Goal: Information Seeking & Learning: Learn about a topic

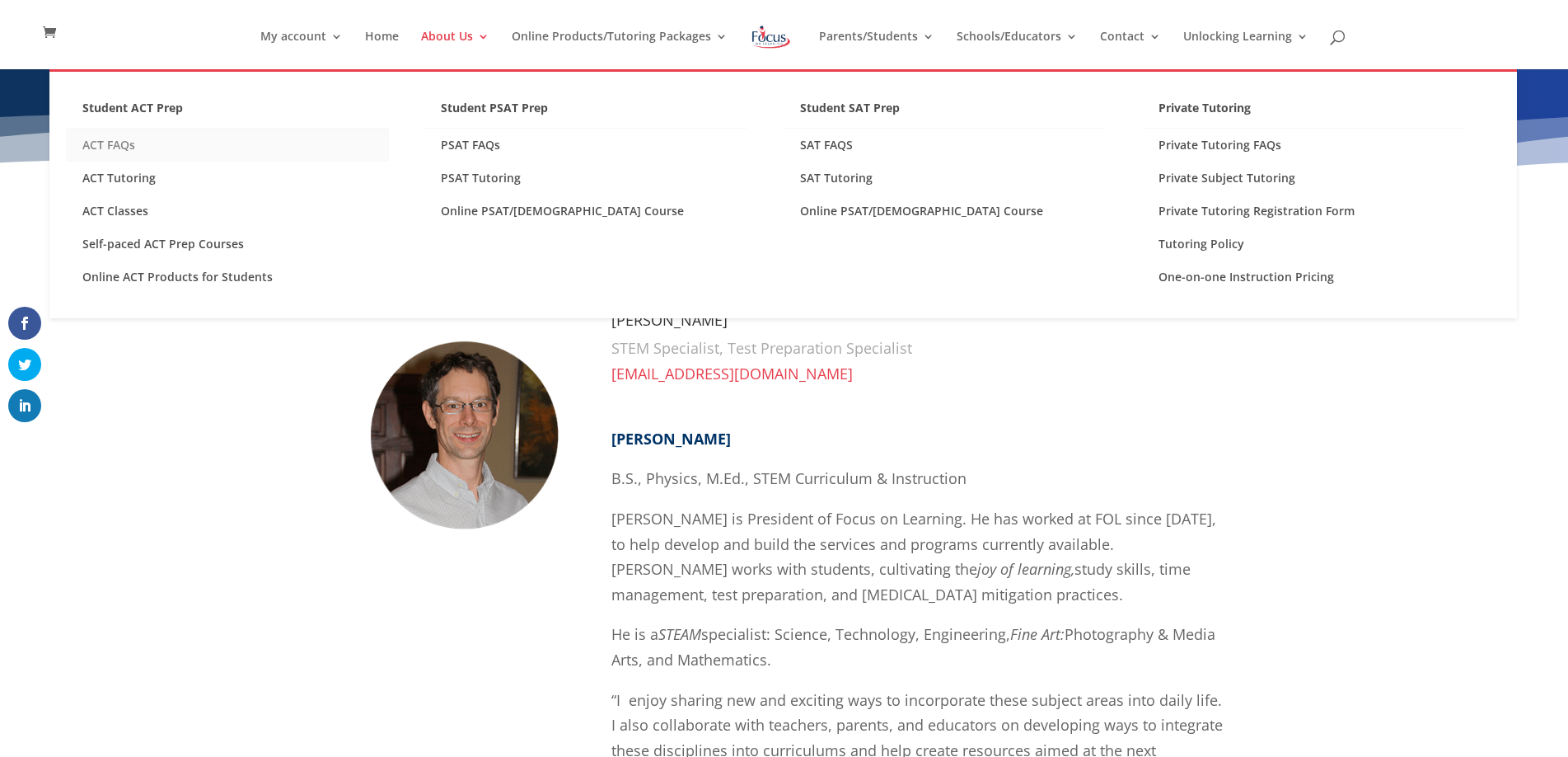
click at [113, 145] on link "ACT FAQs" at bounding box center [228, 145] width 323 height 33
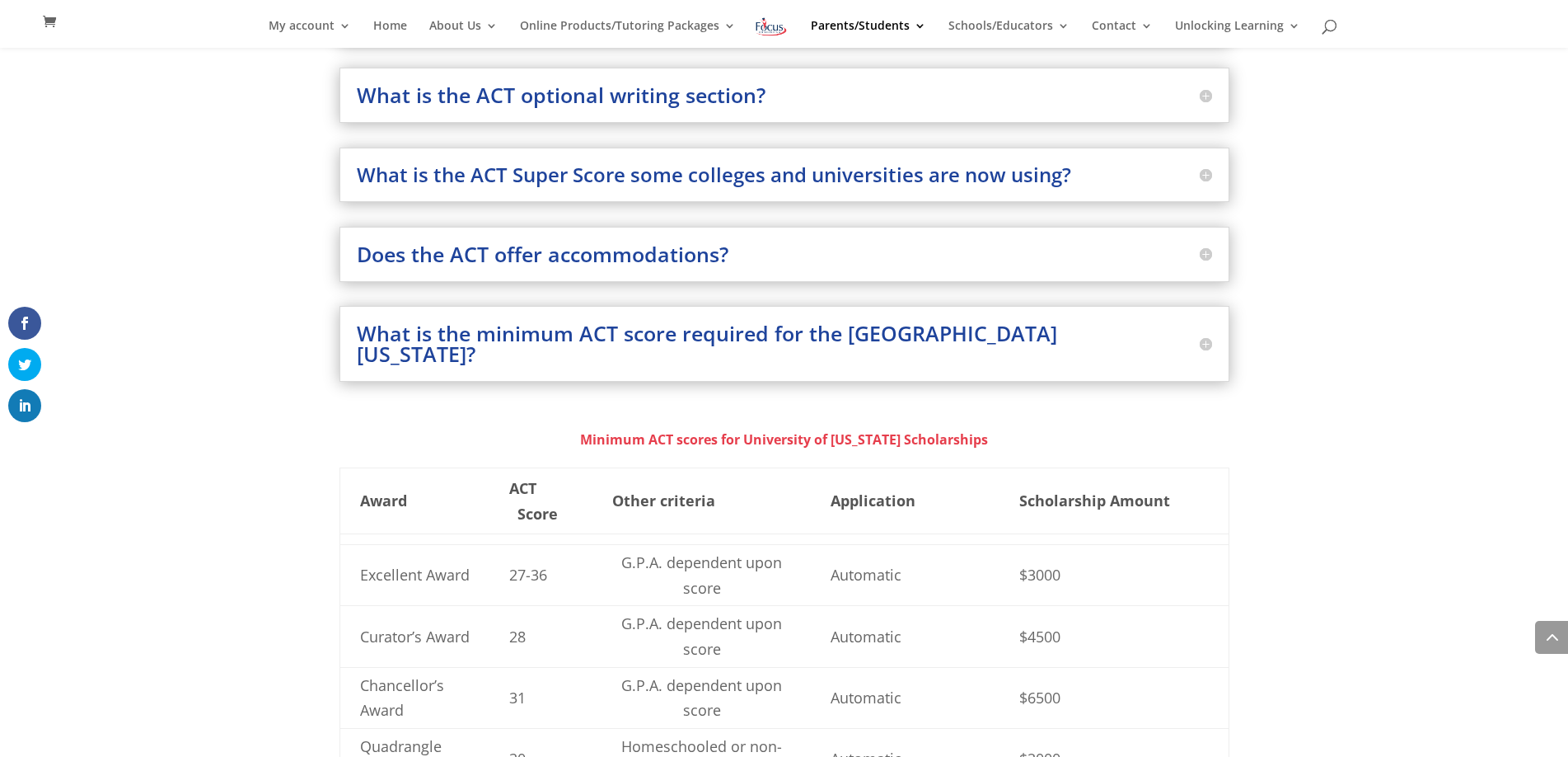
scroll to position [725, 0]
click at [669, 340] on h3 "What is the minimum ACT score required for the University of Missouri?" at bounding box center [784, 345] width 855 height 41
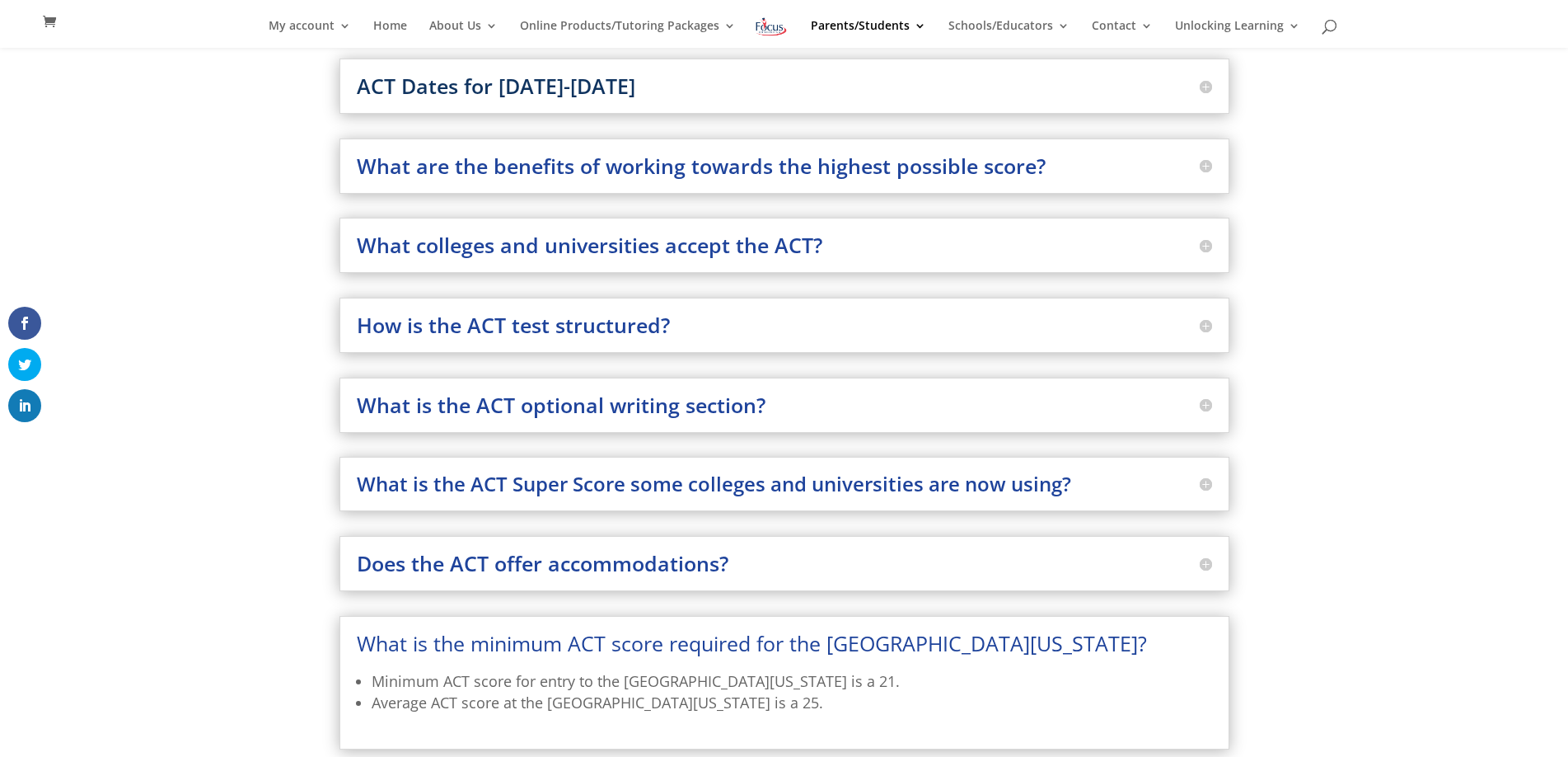
scroll to position [179, 0]
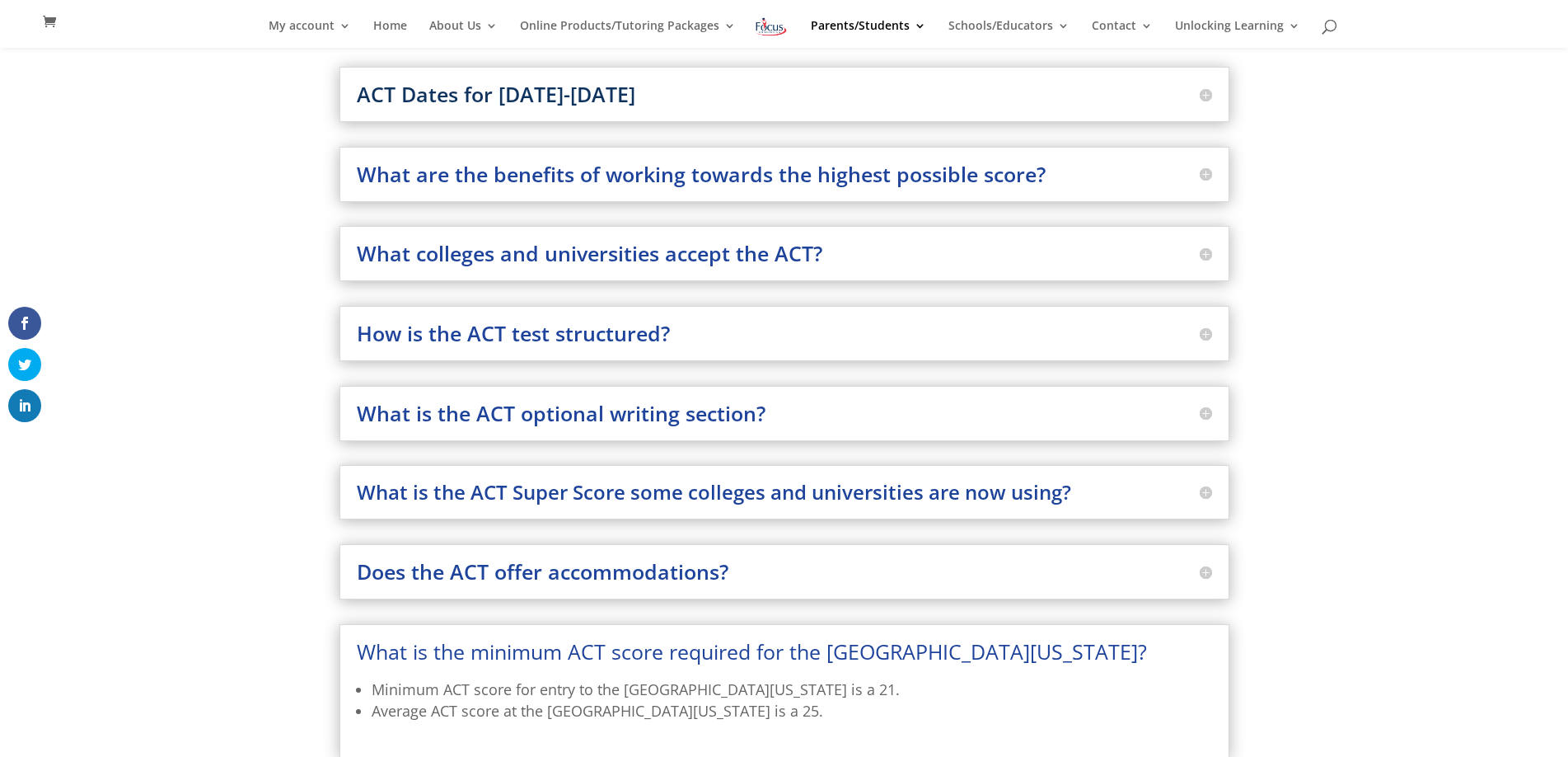
click at [602, 564] on h3 "Does the ACT offer accommodations?" at bounding box center [784, 571] width 855 height 21
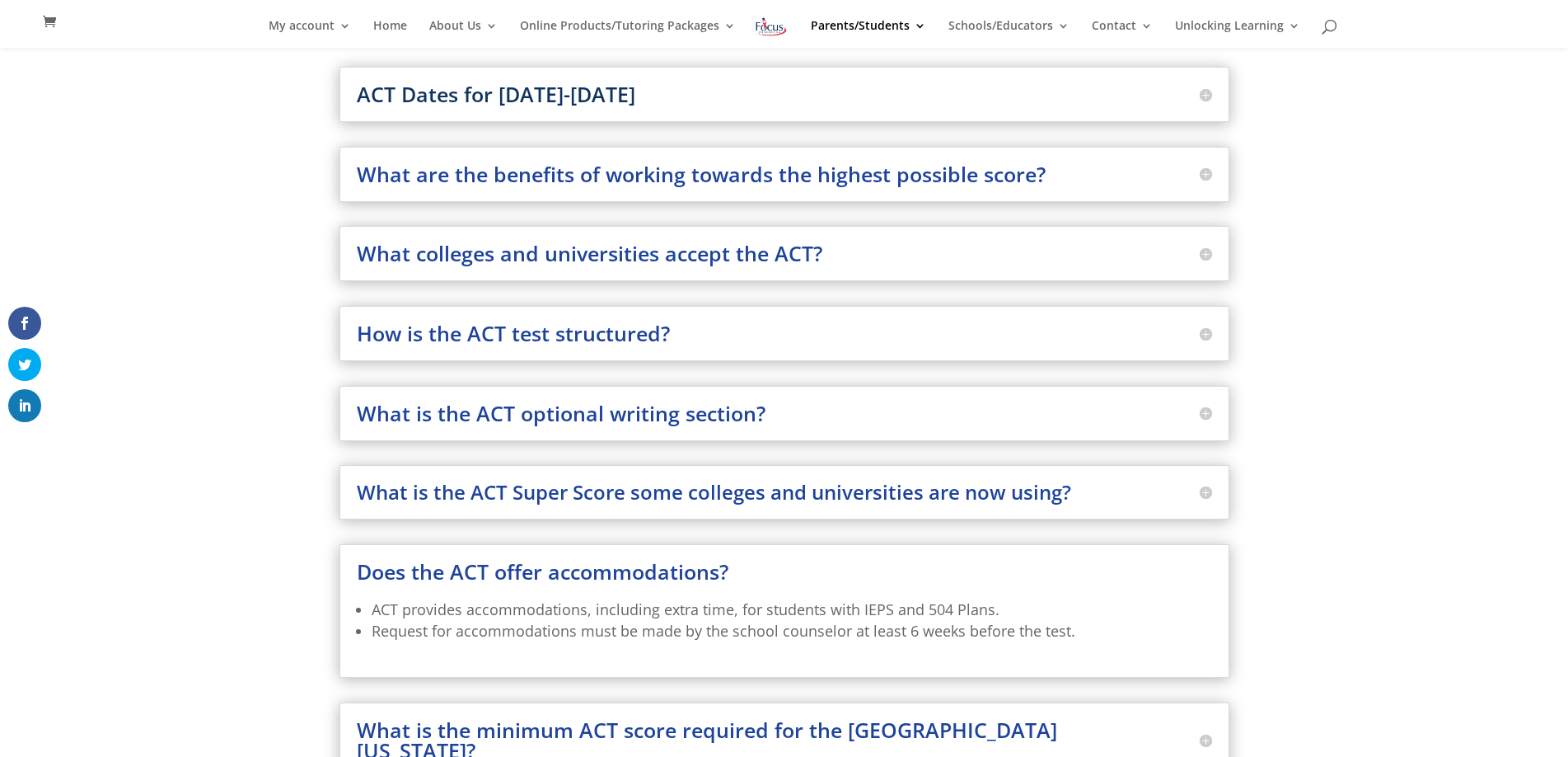
click at [587, 495] on h3 "What is the ACT Super Score some colleges and universities are now using?" at bounding box center [784, 492] width 855 height 20
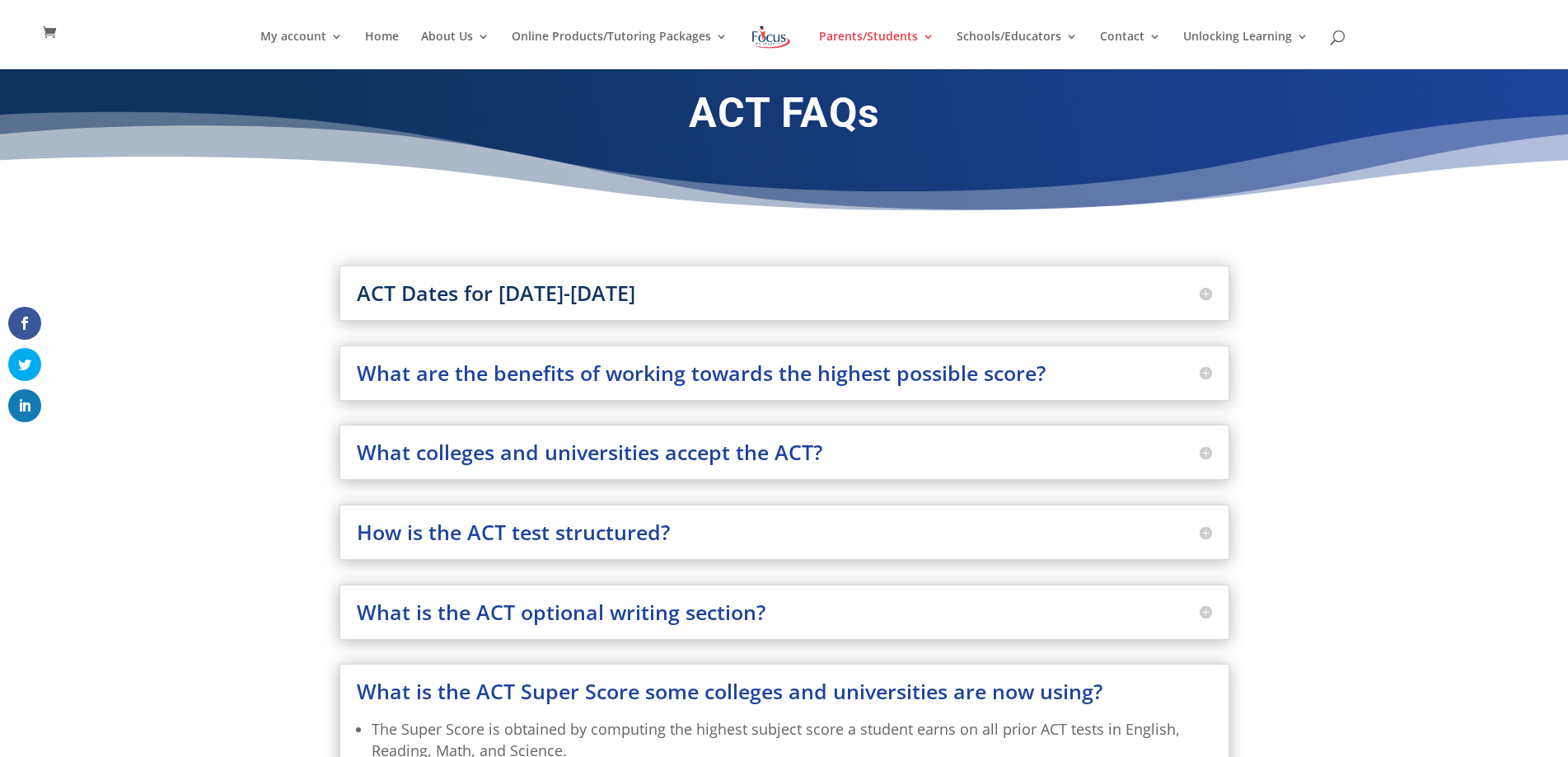
scroll to position [0, 0]
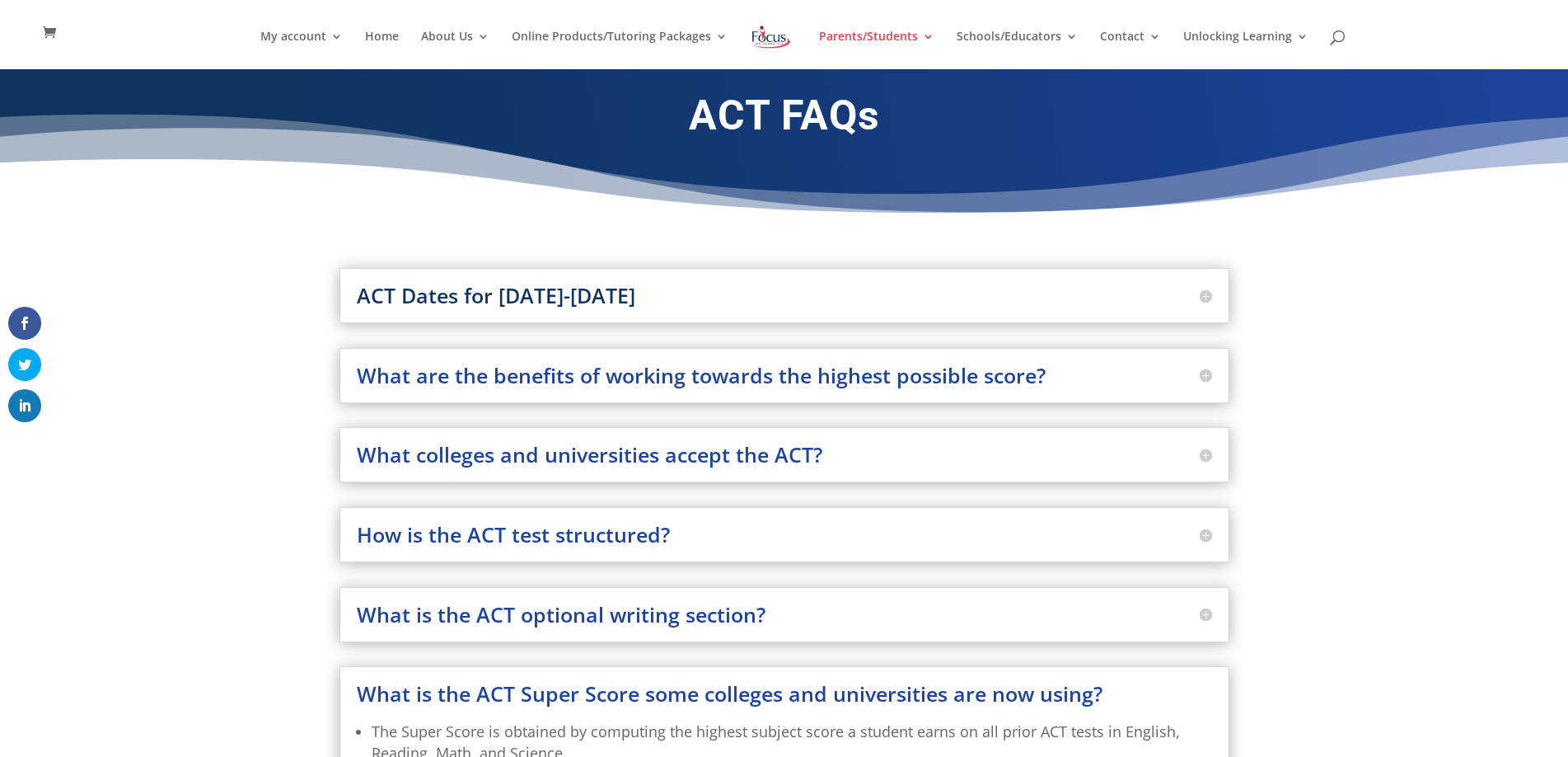
click at [578, 616] on h3 "What is the ACT optional writing section?" at bounding box center [784, 614] width 855 height 21
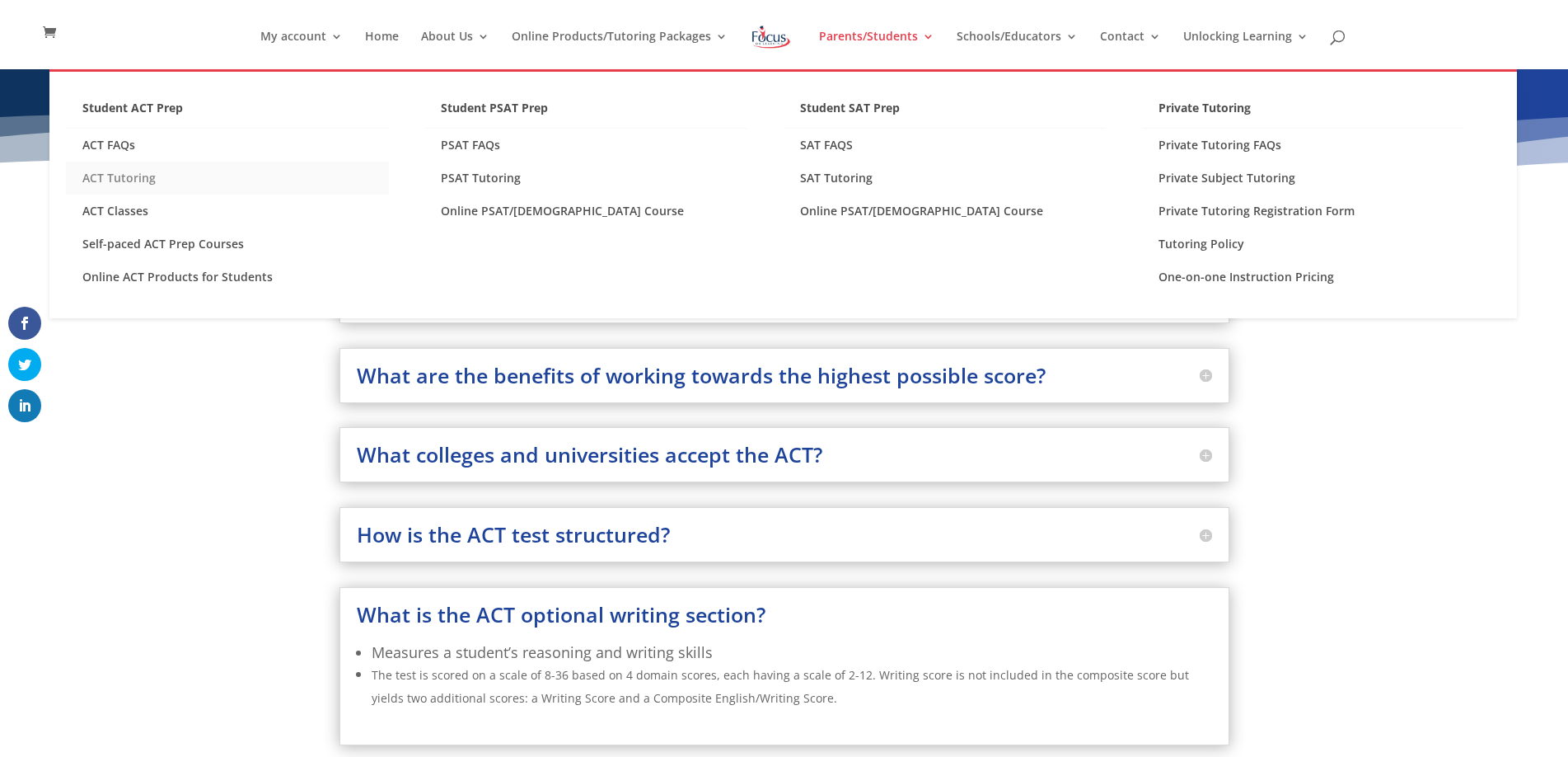
click at [112, 177] on link "ACT Tutoring" at bounding box center [228, 178] width 323 height 33
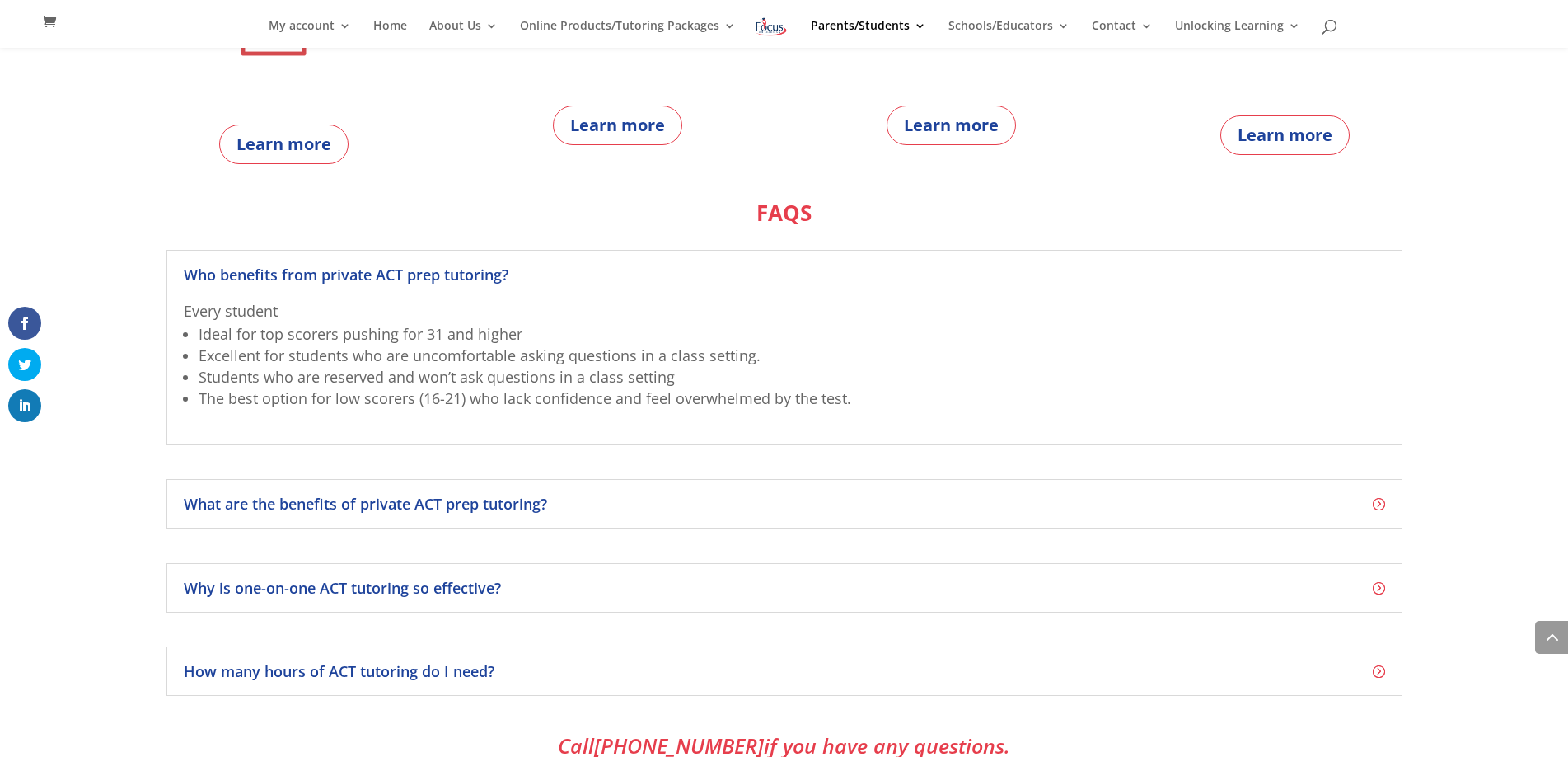
scroll to position [1040, 0]
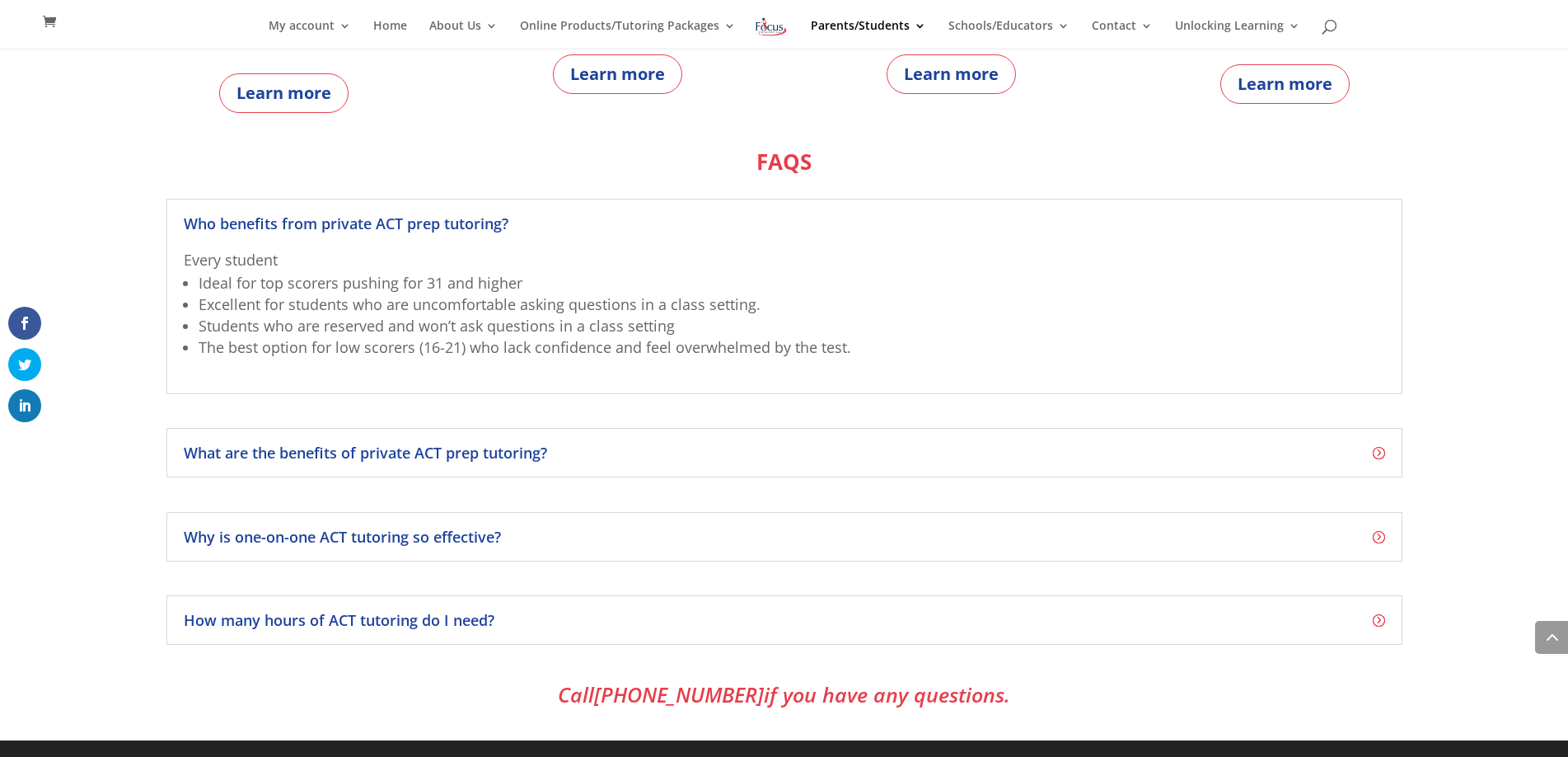
click at [314, 447] on h4 "What are the benefits of private ACT prep tutoring?" at bounding box center [784, 453] width 1201 height 15
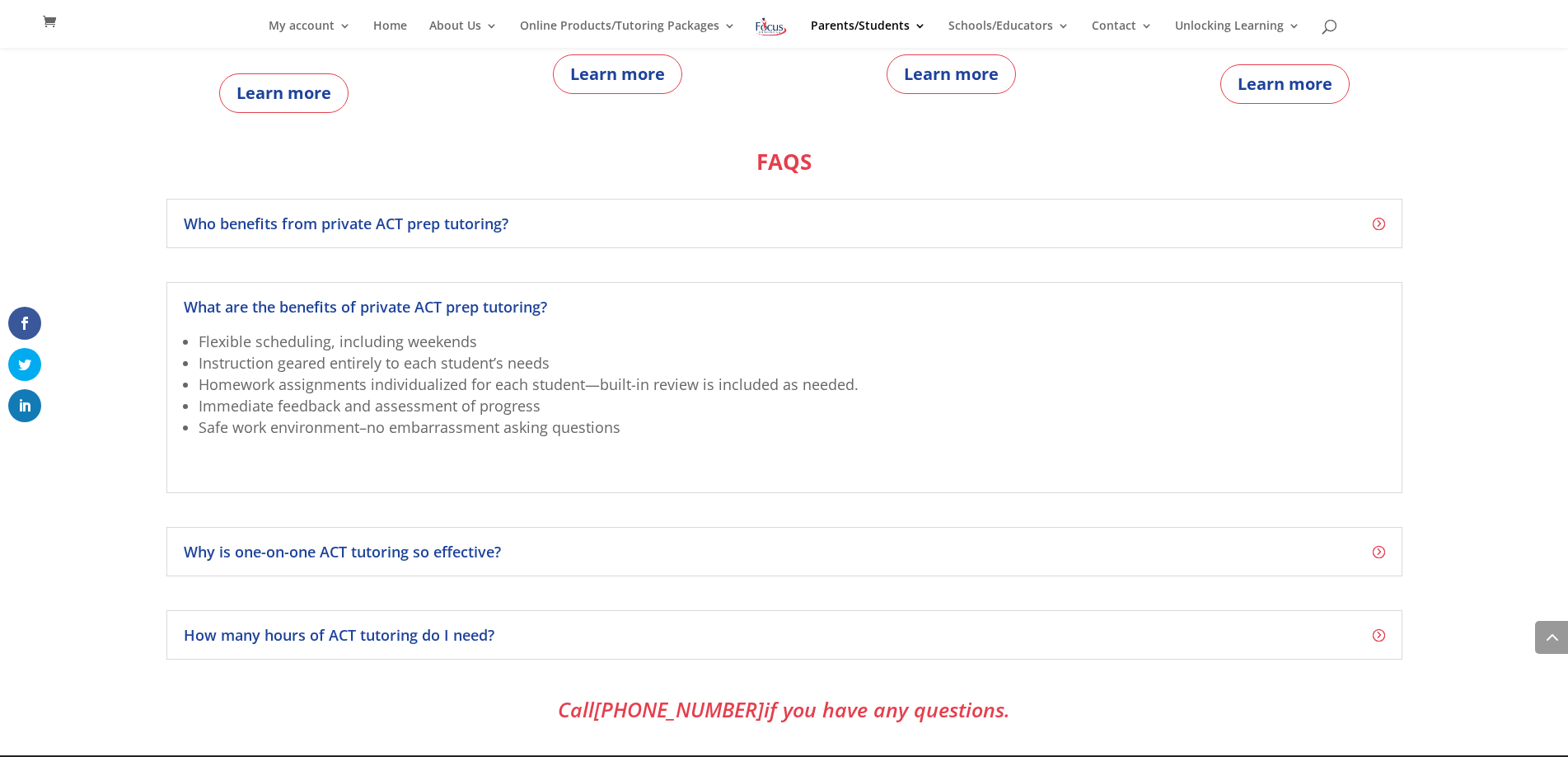
click at [256, 555] on h4 "Why is one-on-one ACT tutoring so effective?" at bounding box center [784, 551] width 1201 height 15
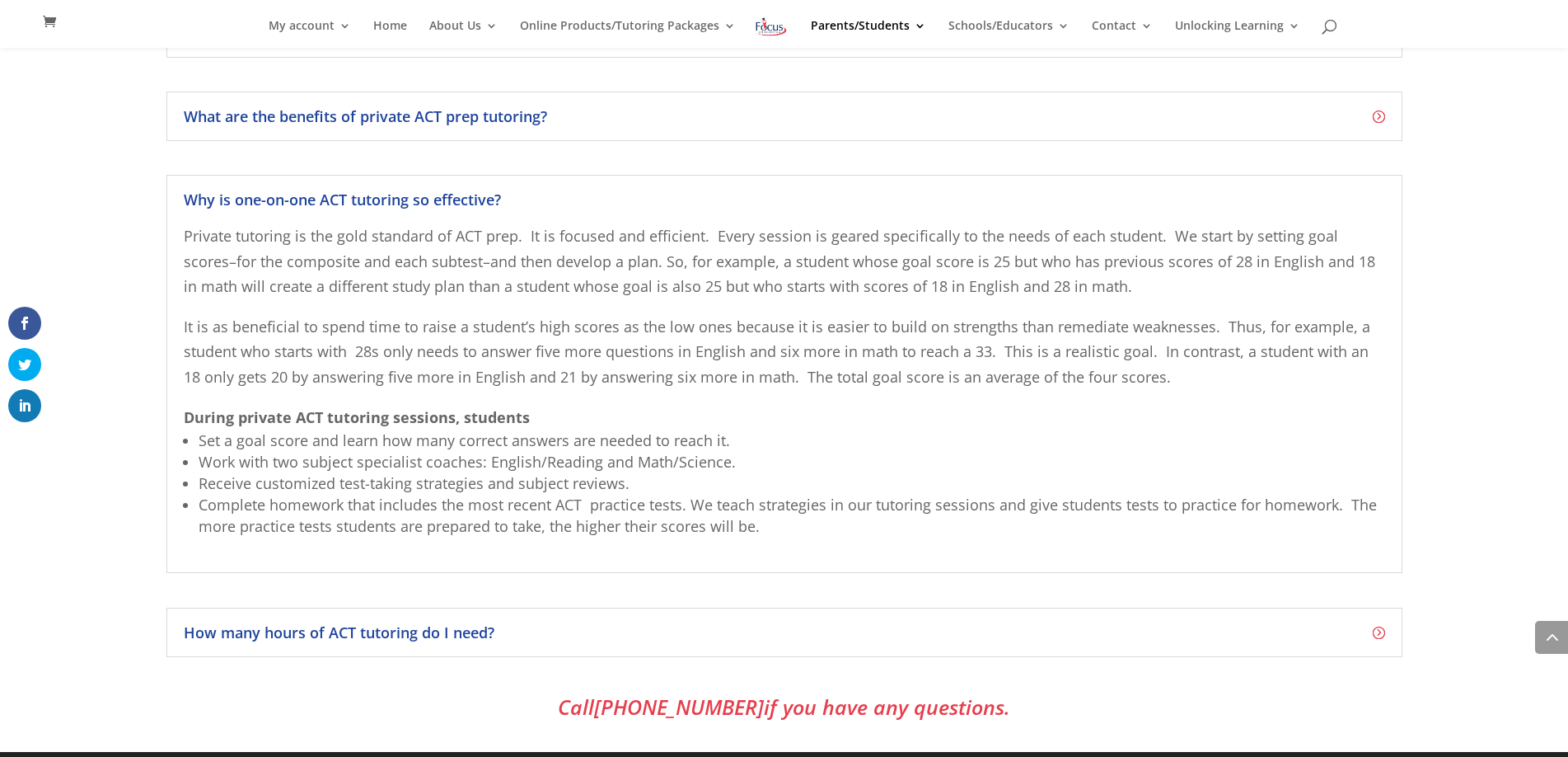
scroll to position [1242, 0]
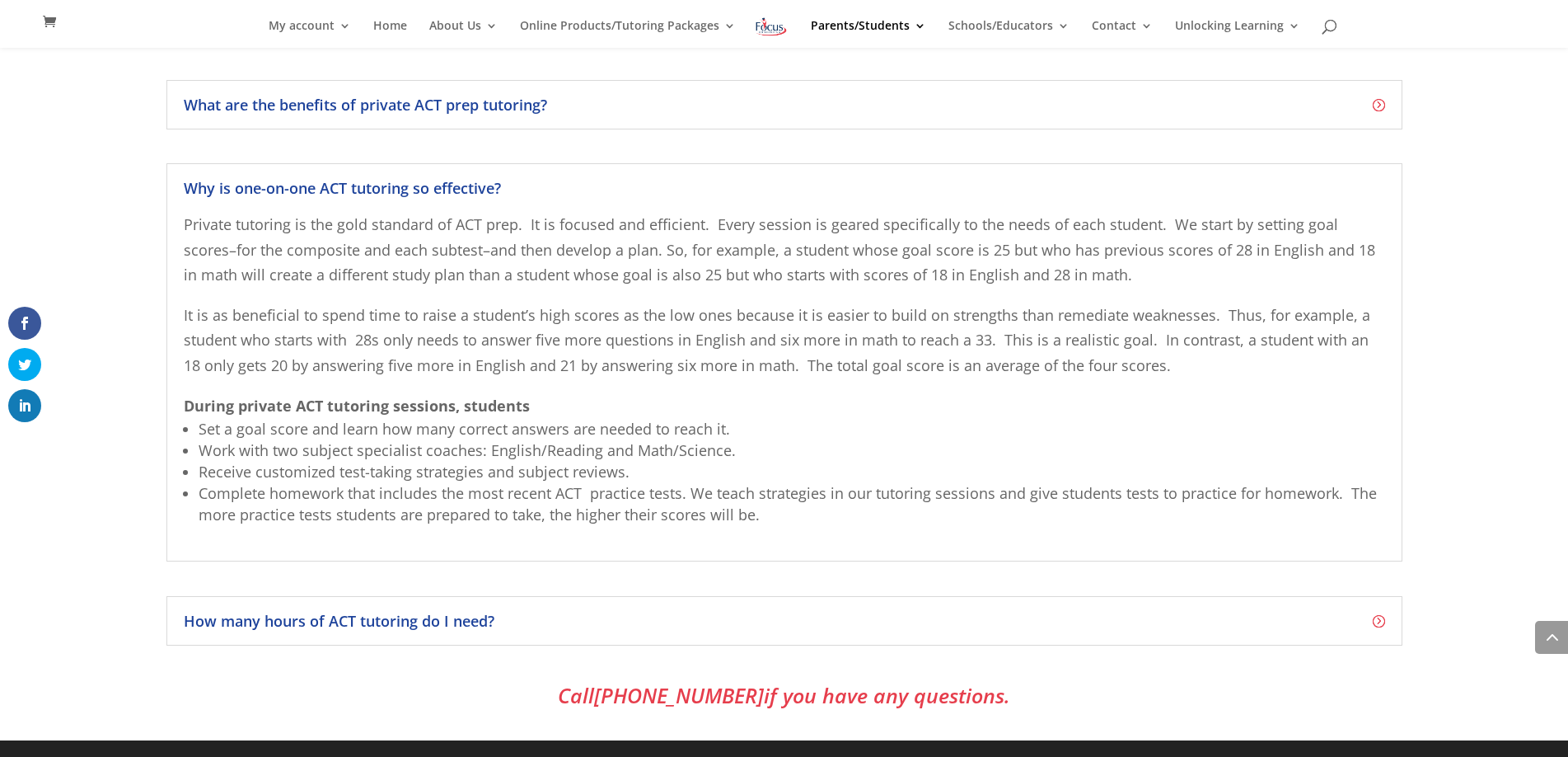
click at [293, 634] on div "How many hours of ACT tutoring do I need? We do not have a fixed number of tuto…" at bounding box center [784, 620] width 1236 height 49
click at [294, 625] on h4 "How many hours of ACT tutoring do I need?" at bounding box center [784, 620] width 1201 height 15
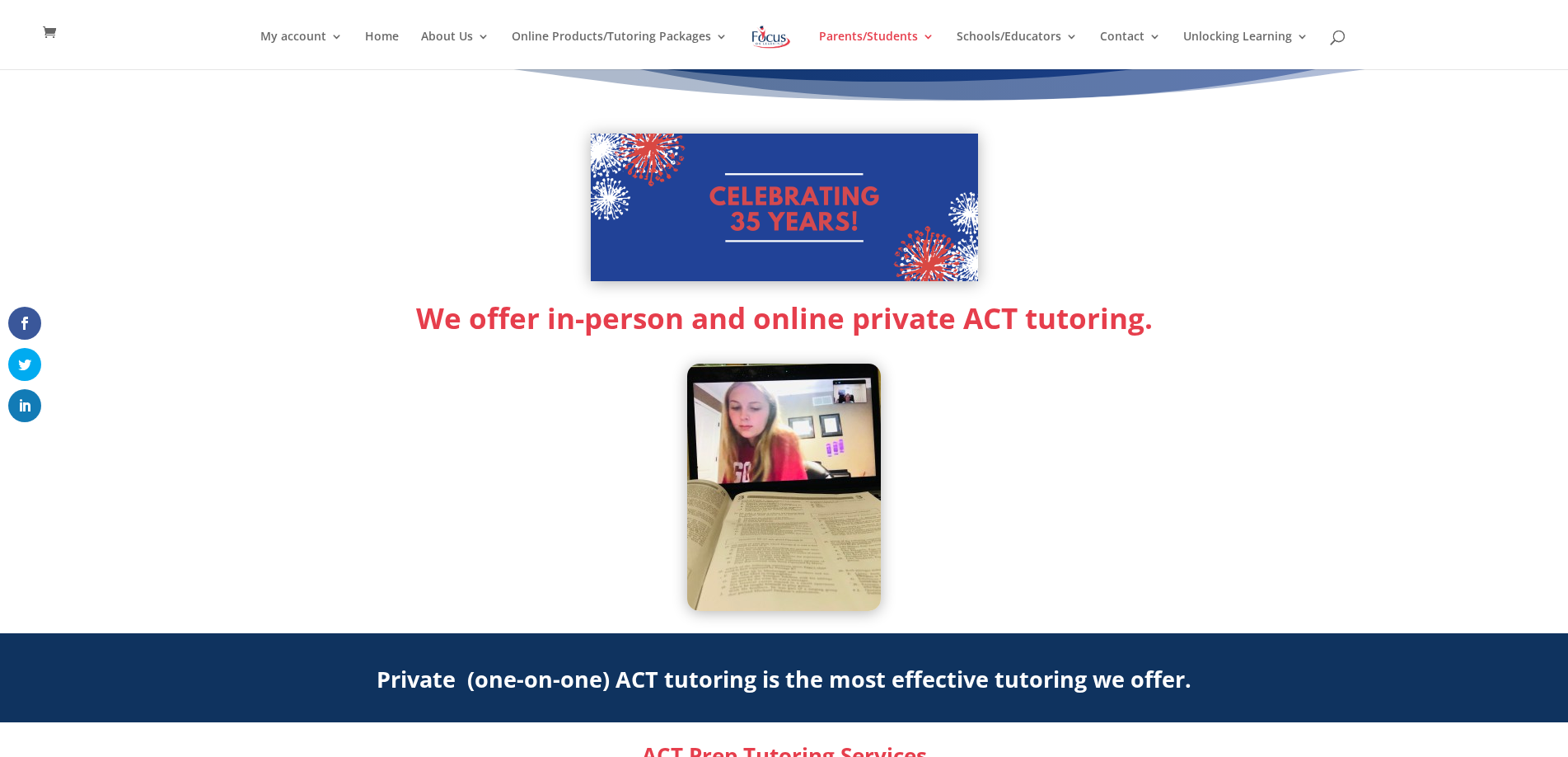
scroll to position [0, 0]
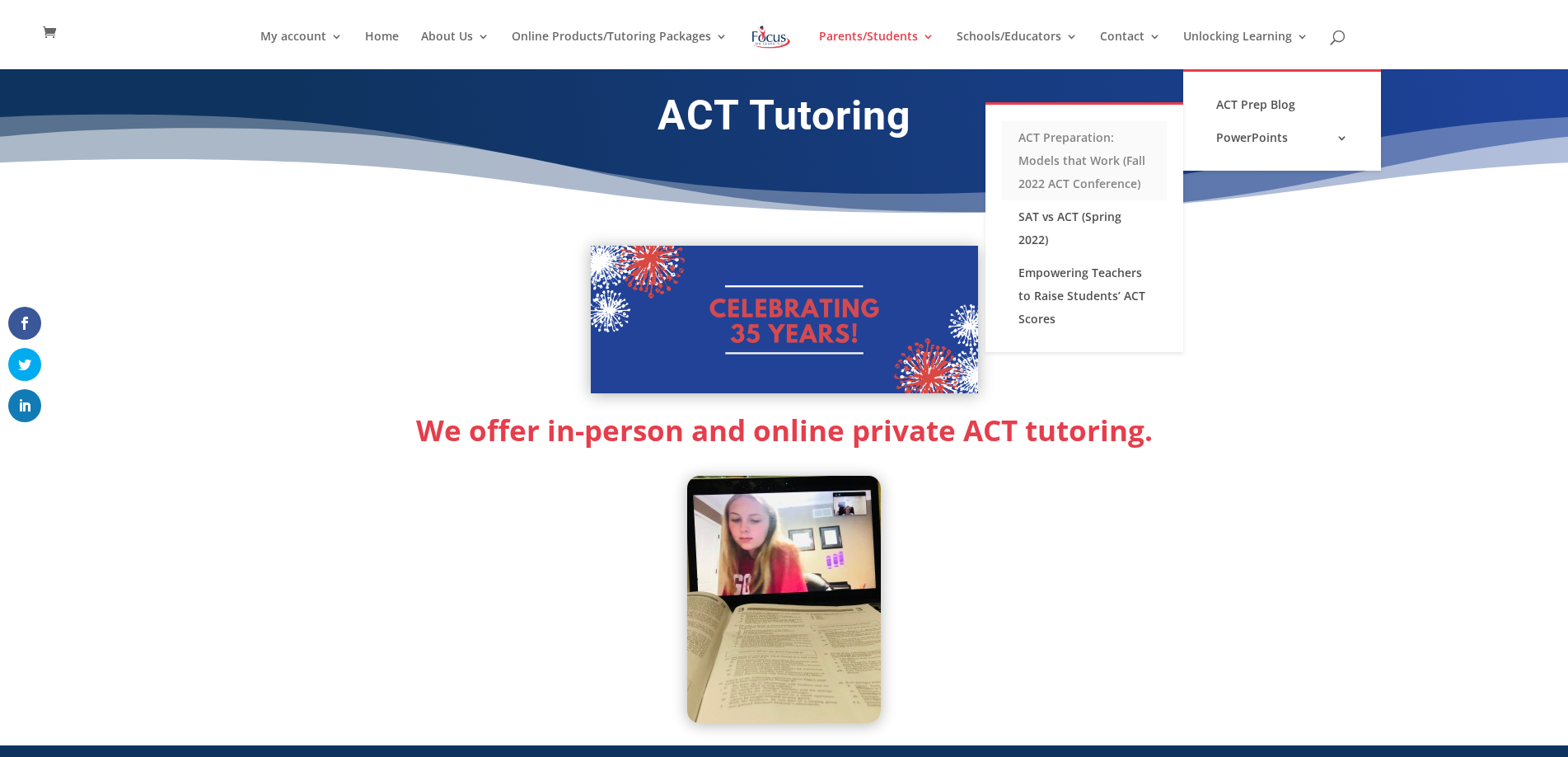
click at [1095, 165] on link "ACT Preparation: Models that Work (Fall 2022 ACT Conference)" at bounding box center [1084, 161] width 165 height 79
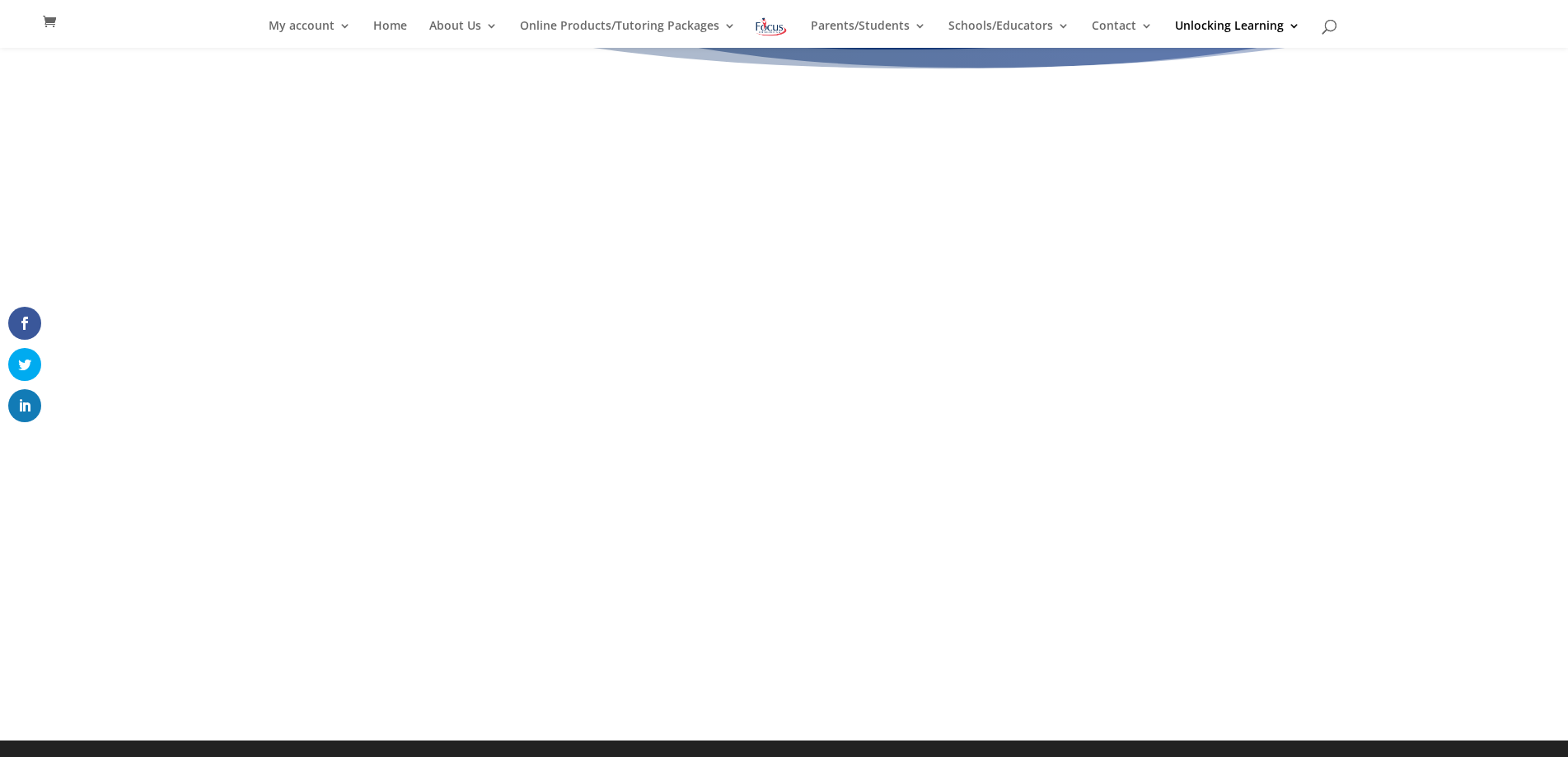
scroll to position [126, 0]
